Goal: Navigation & Orientation: Find specific page/section

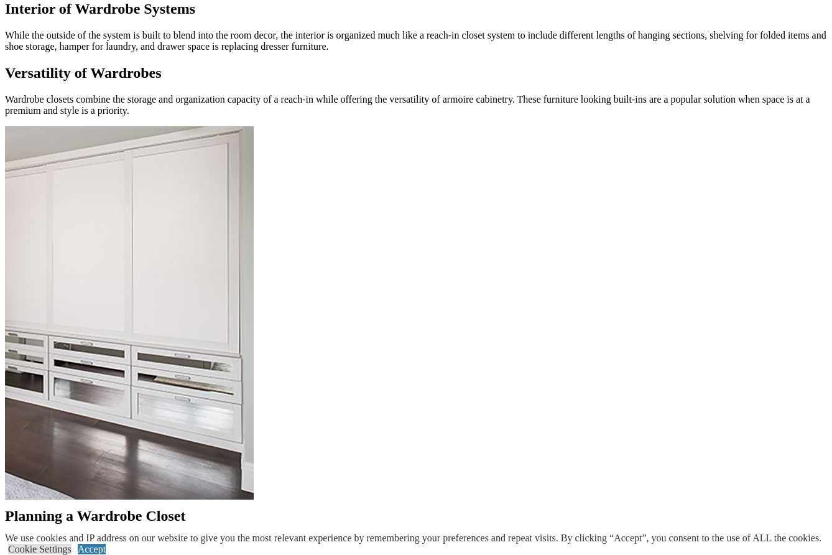
scroll to position [1026, 0]
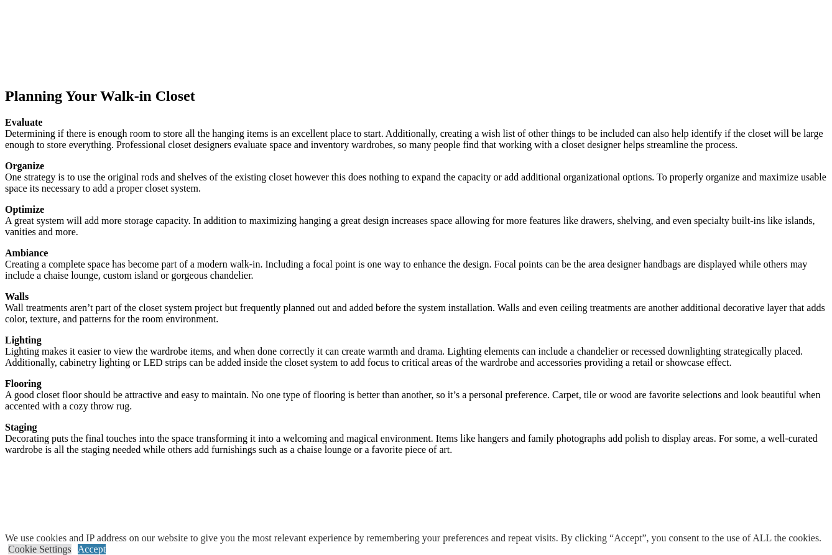
scroll to position [1687, 0]
